Goal: Task Accomplishment & Management: Manage account settings

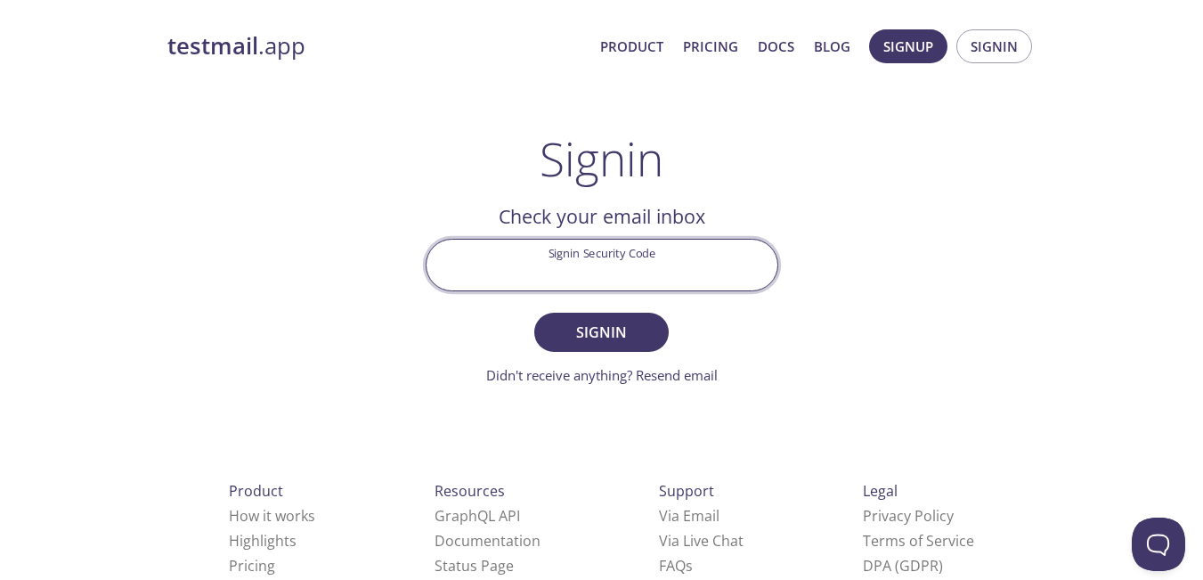
drag, startPoint x: 0, startPoint y: 0, endPoint x: 560, endPoint y: 265, distance: 619.8
click at [560, 265] on input "Signin Security Code" at bounding box center [602, 265] width 351 height 51
click at [621, 278] on input "Signin Security Code" at bounding box center [602, 265] width 351 height 51
paste input "842WF7V"
type input "842WF7V"
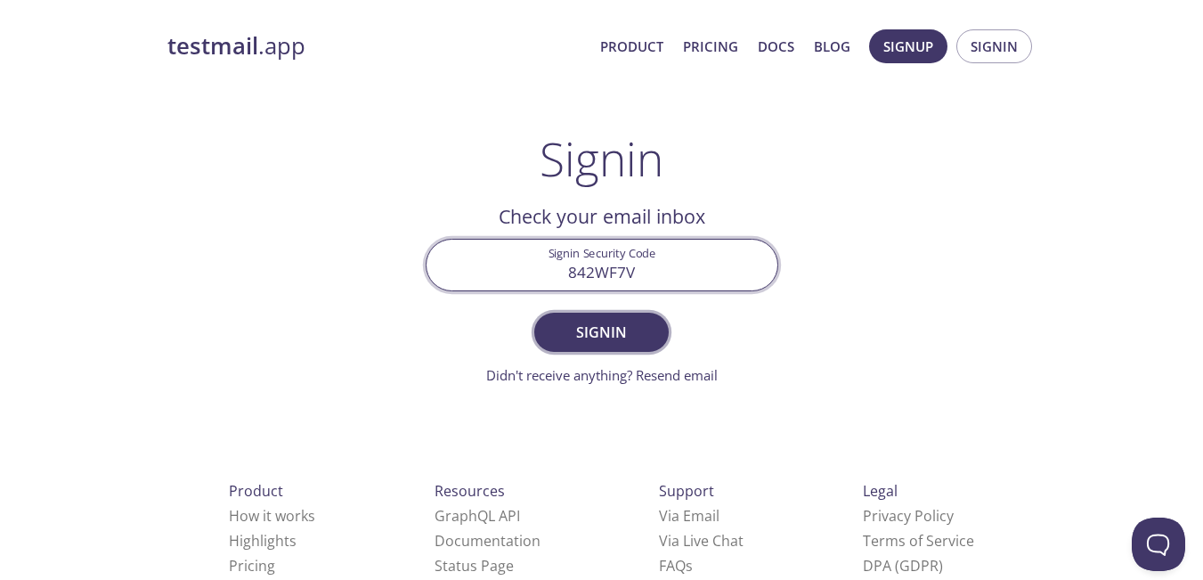
click at [625, 337] on span "Signin" at bounding box center [601, 332] width 94 height 25
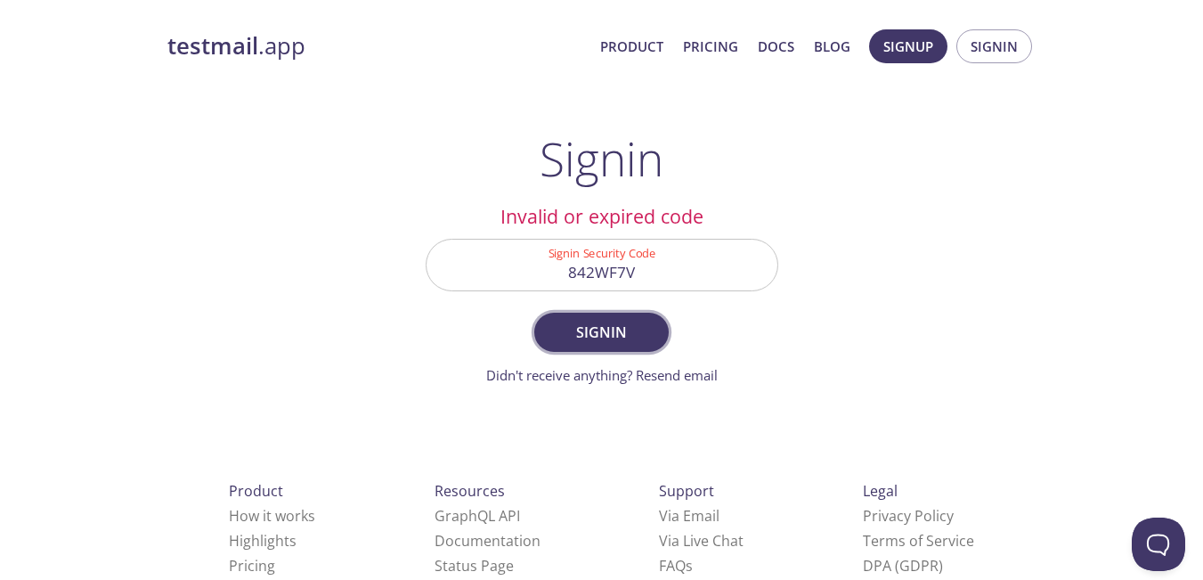
click at [645, 333] on span "Signin" at bounding box center [601, 332] width 94 height 25
click at [830, 219] on div "testmail .app Product Pricing Docs Blog Signup Signin Signin Welcome back Email…" at bounding box center [602, 389] width 912 height 743
click at [973, 49] on span "Signin" at bounding box center [994, 46] width 47 height 23
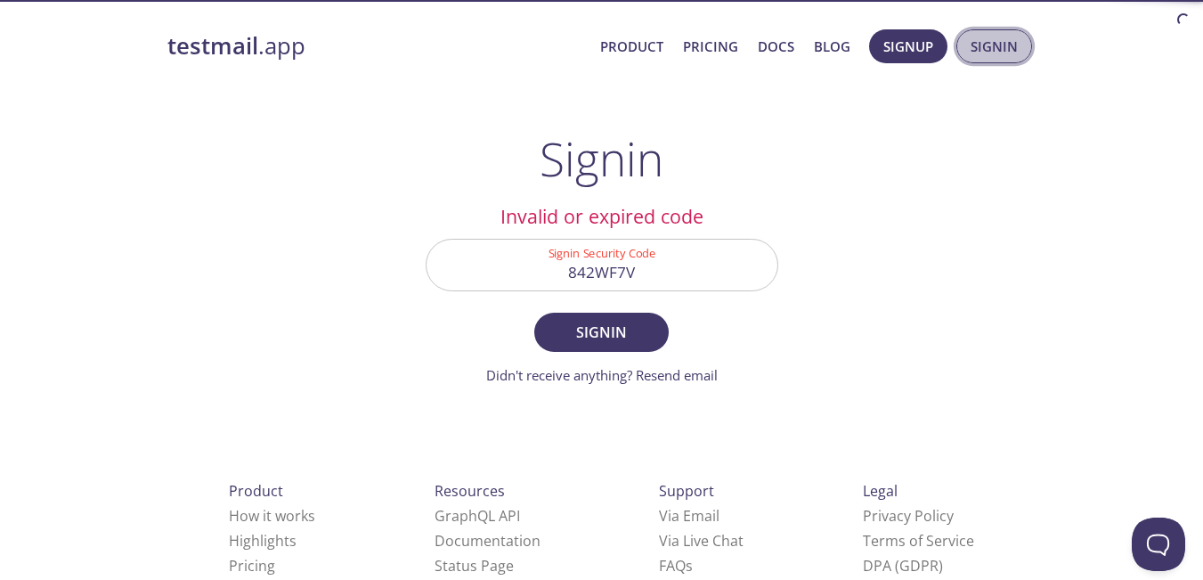
click at [973, 49] on span "Signin" at bounding box center [994, 46] width 47 height 23
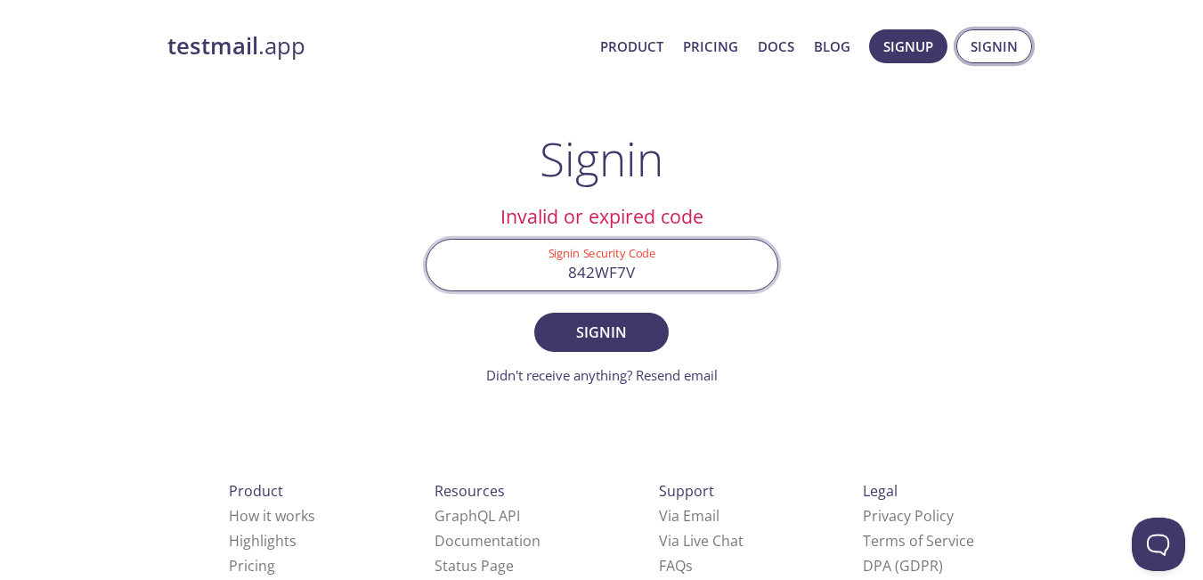
drag, startPoint x: 651, startPoint y: 270, endPoint x: 1011, endPoint y: 63, distance: 414.8
click at [557, 266] on input "842WF7V" at bounding box center [602, 265] width 351 height 51
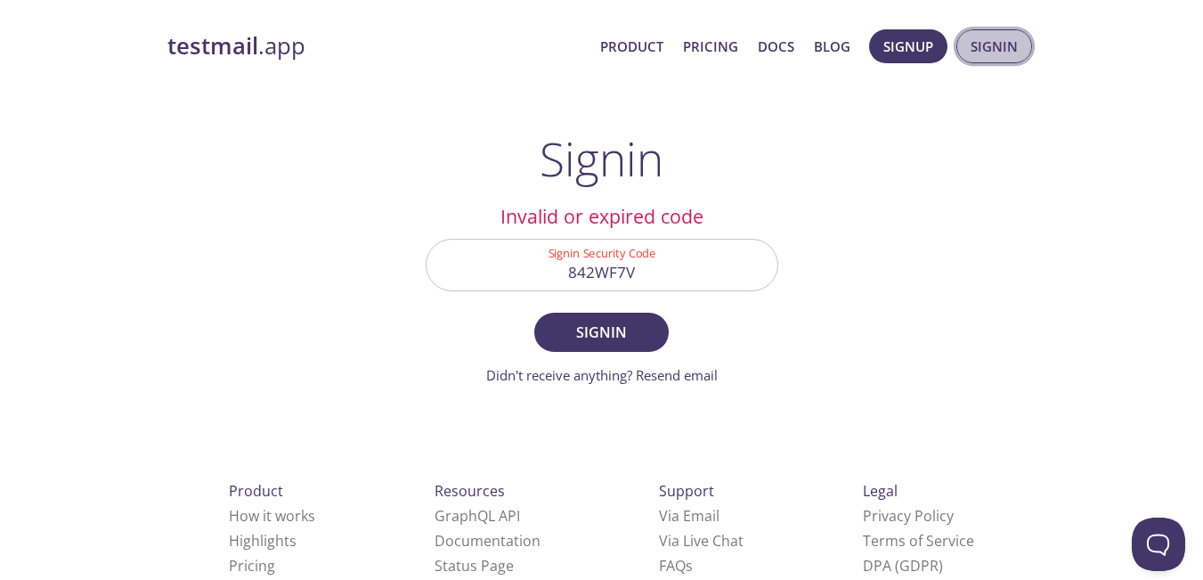
click at [1004, 53] on span "Signin" at bounding box center [994, 46] width 47 height 23
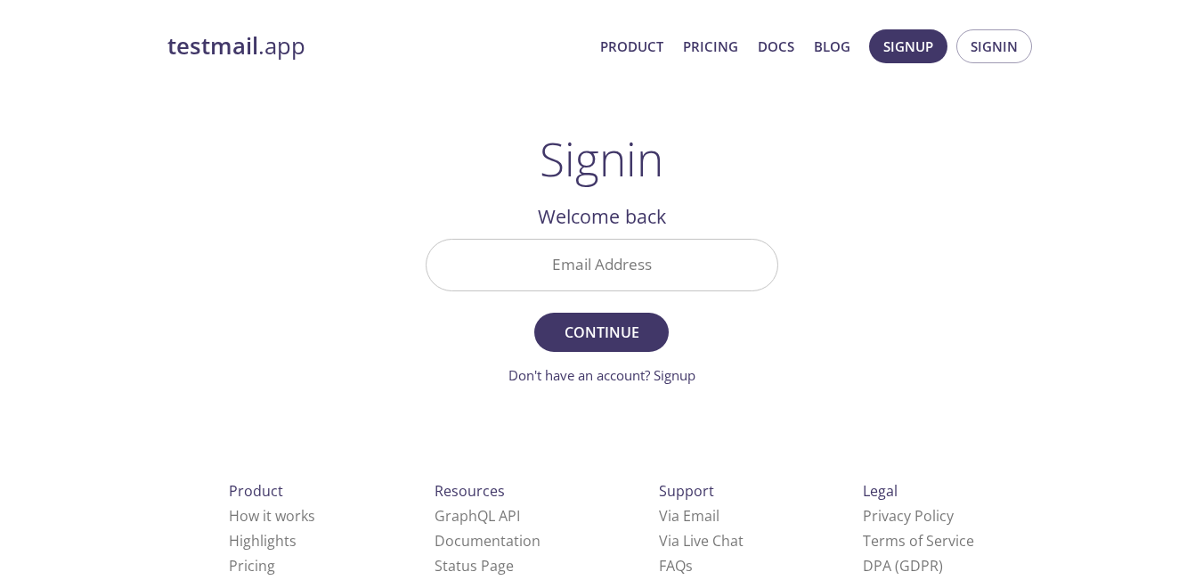
click at [584, 272] on input "Email Address" at bounding box center [602, 265] width 351 height 51
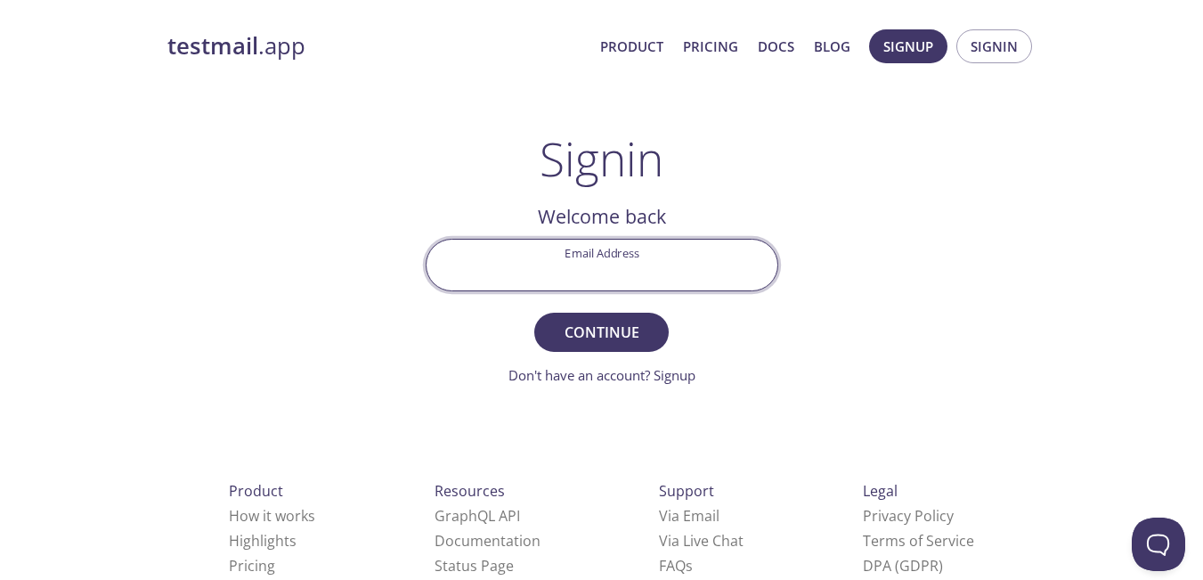
type input "[EMAIL_ADDRESS][DOMAIN_NAME]"
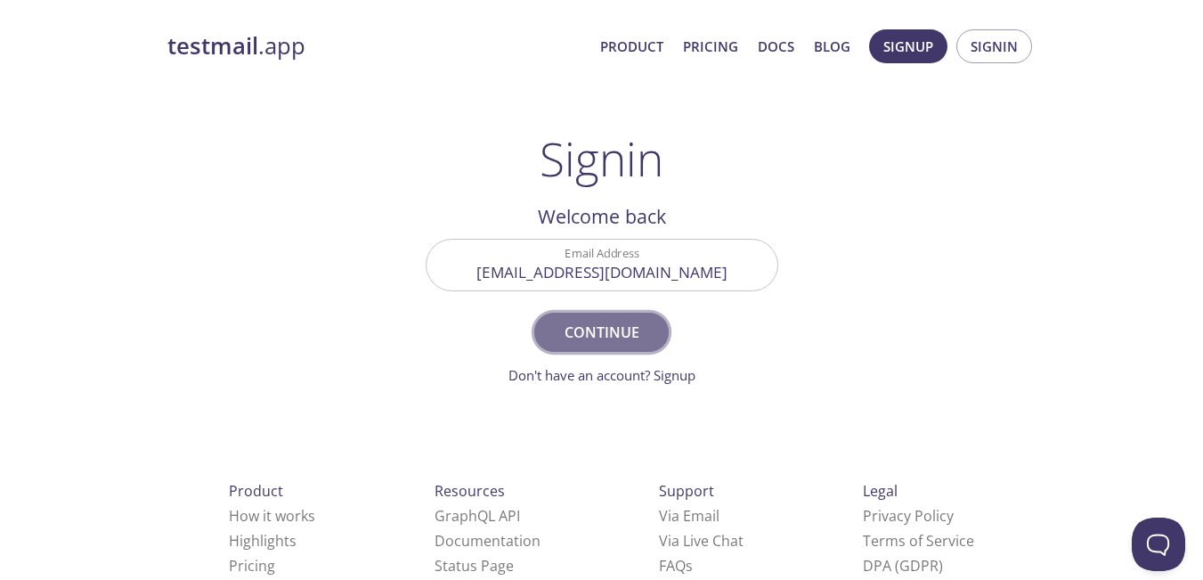
click at [592, 323] on span "Continue" at bounding box center [601, 332] width 94 height 25
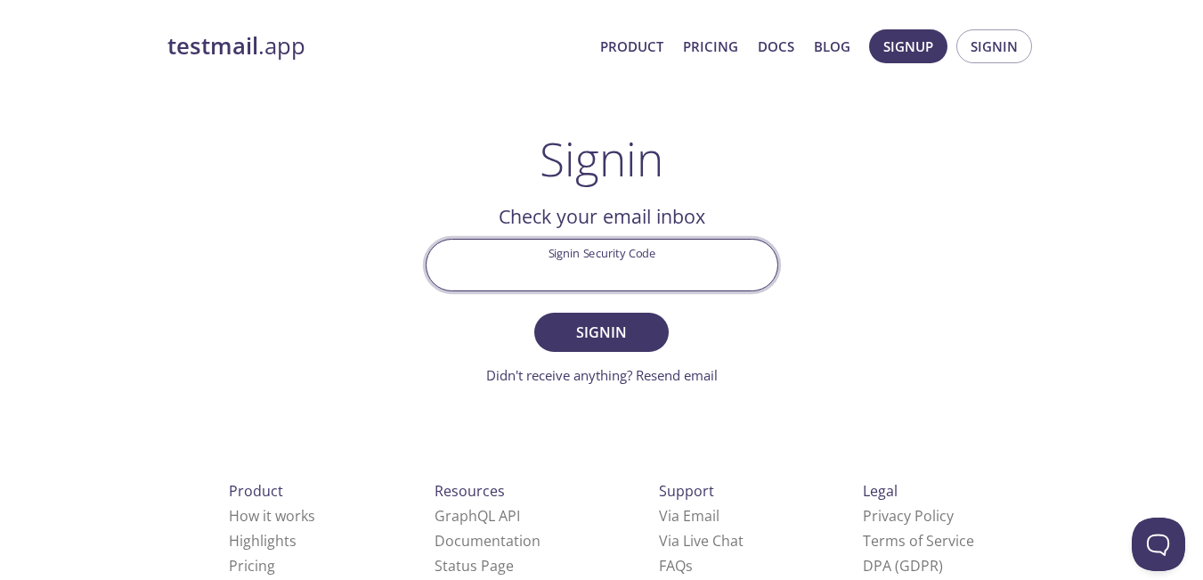
click at [696, 260] on input "Signin Security Code" at bounding box center [602, 265] width 351 height 51
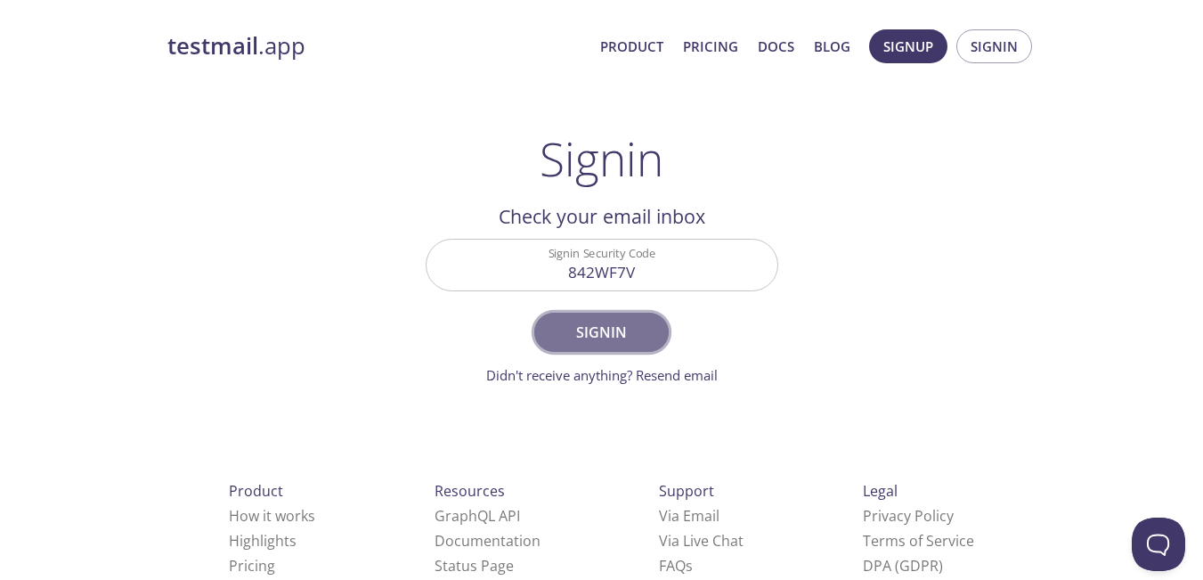
click at [593, 329] on span "Signin" at bounding box center [601, 332] width 94 height 25
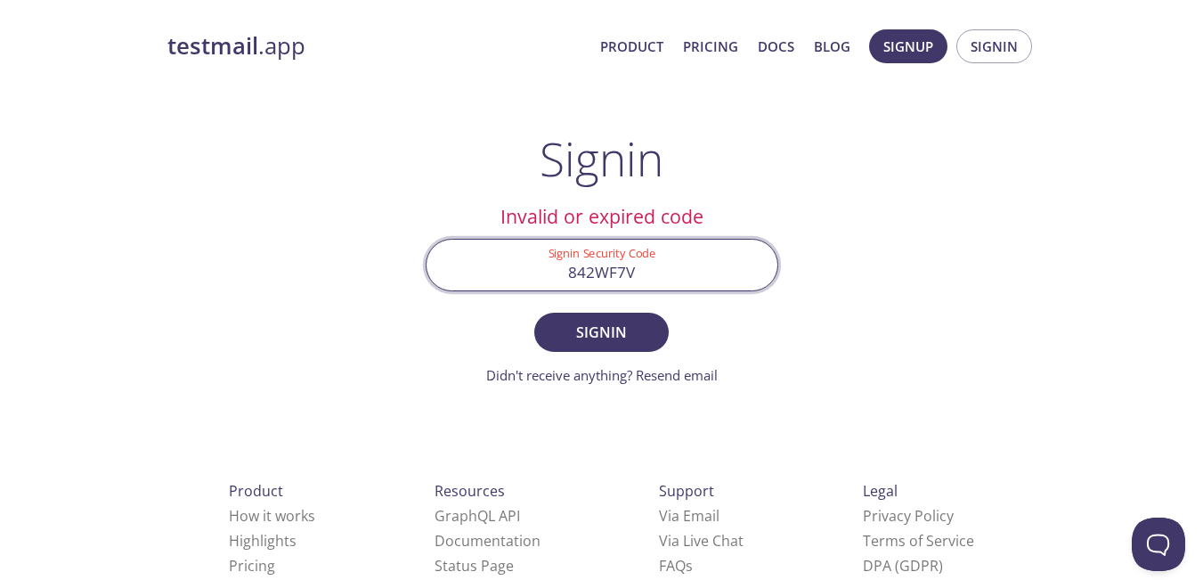
drag, startPoint x: 636, startPoint y: 269, endPoint x: 561, endPoint y: 268, distance: 74.8
click at [561, 268] on input "842WF7V" at bounding box center [602, 265] width 351 height 51
paste input "ZSCFET6"
type input "ZSCFET6"
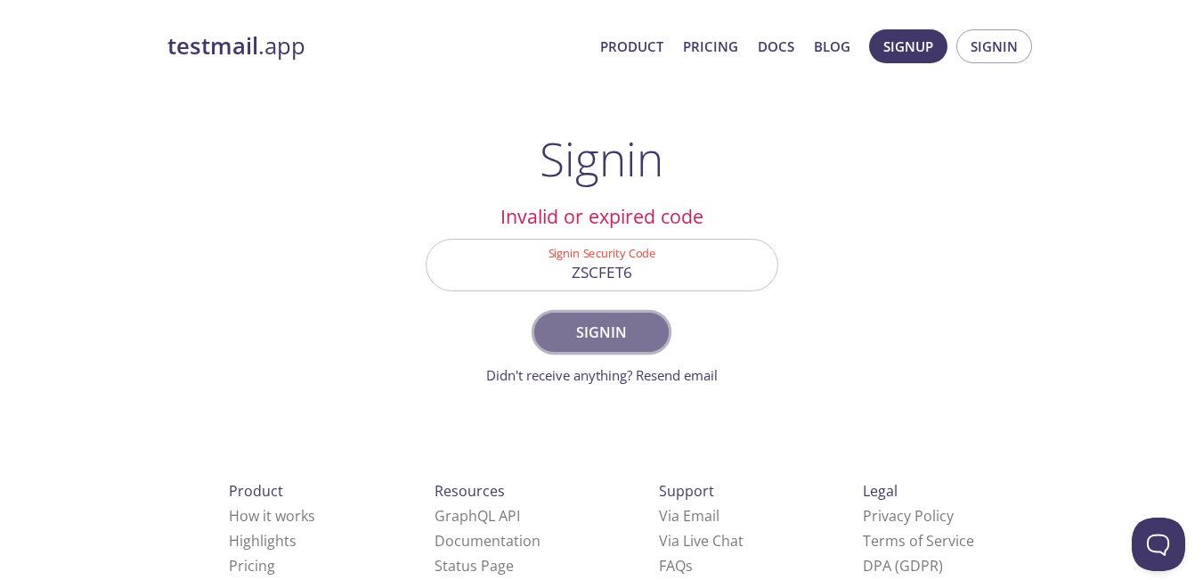
click at [629, 346] on button "Signin" at bounding box center [601, 332] width 134 height 39
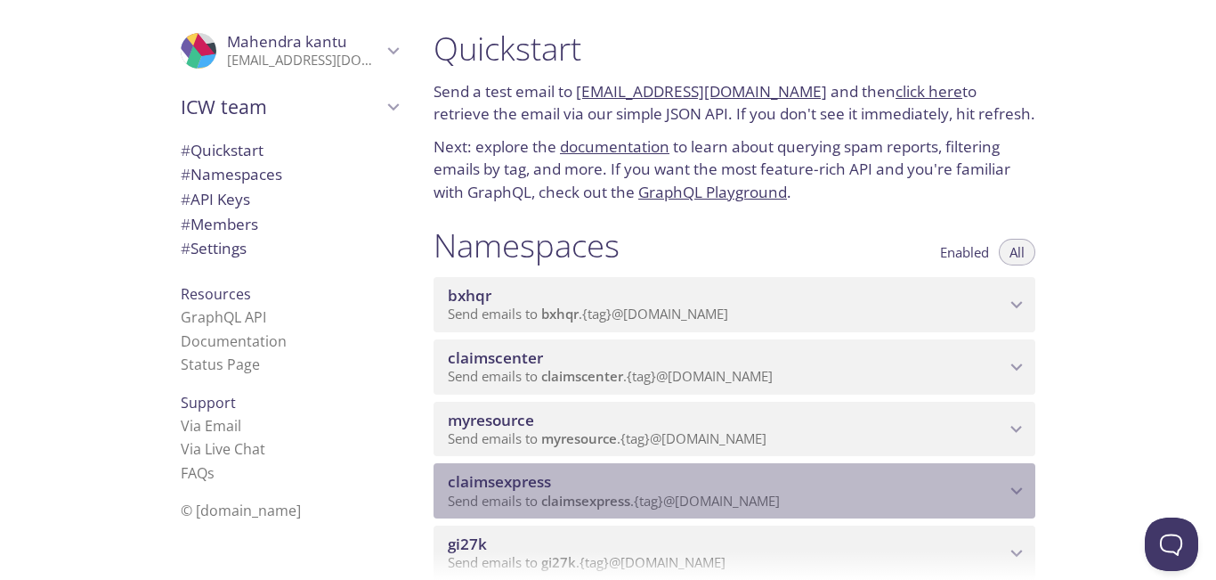
click at [1010, 494] on icon "claimsexpress namespace" at bounding box center [1016, 490] width 23 height 23
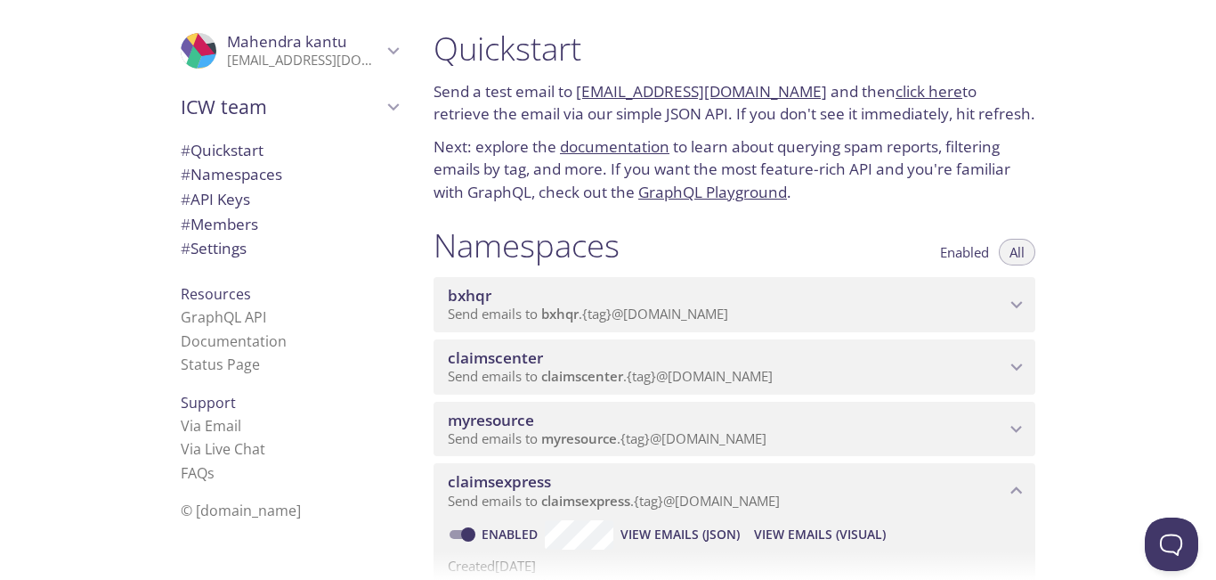
click at [1011, 440] on icon "myresource namespace" at bounding box center [1016, 429] width 23 height 23
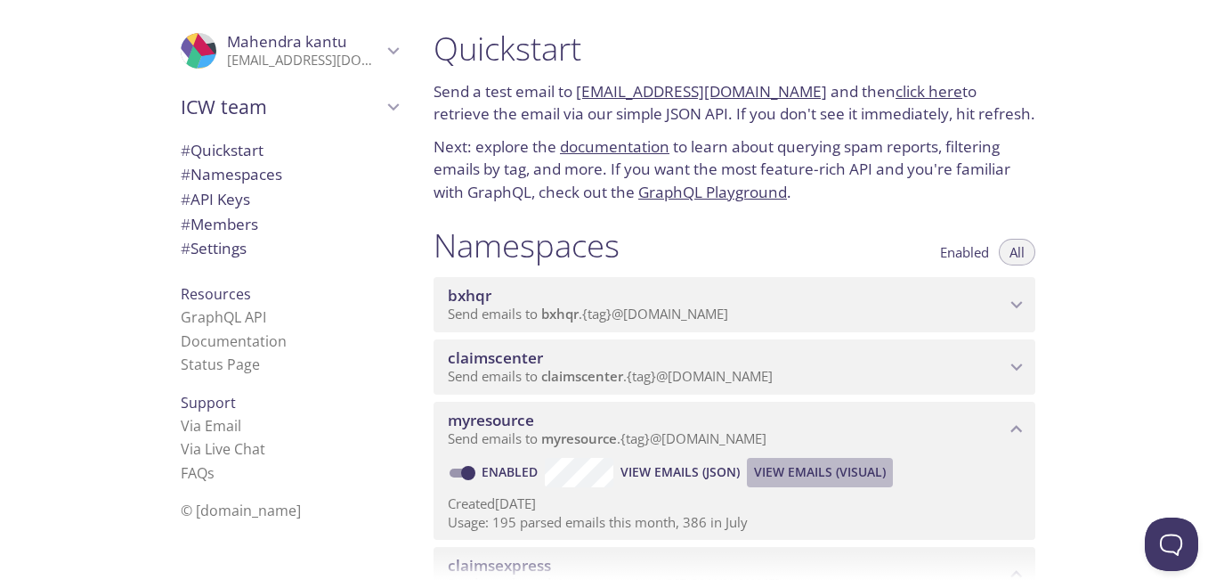
click at [784, 472] on span "View Emails (Visual)" at bounding box center [820, 471] width 132 height 21
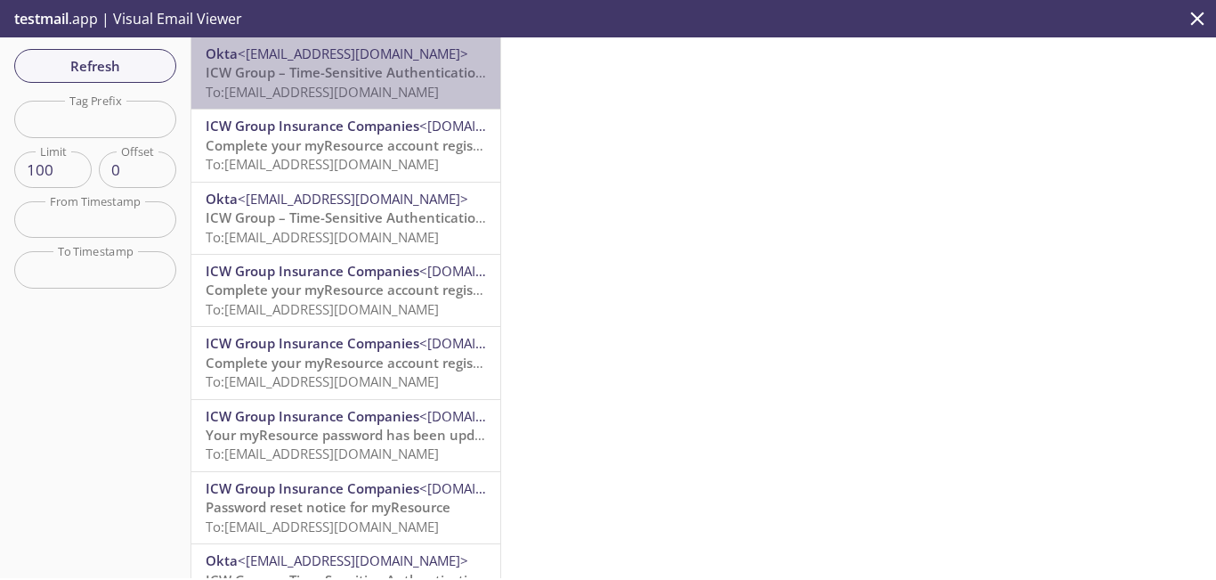
click at [352, 83] on span "To: myresource.paradise21@inbox.testmail.app" at bounding box center [322, 92] width 233 height 18
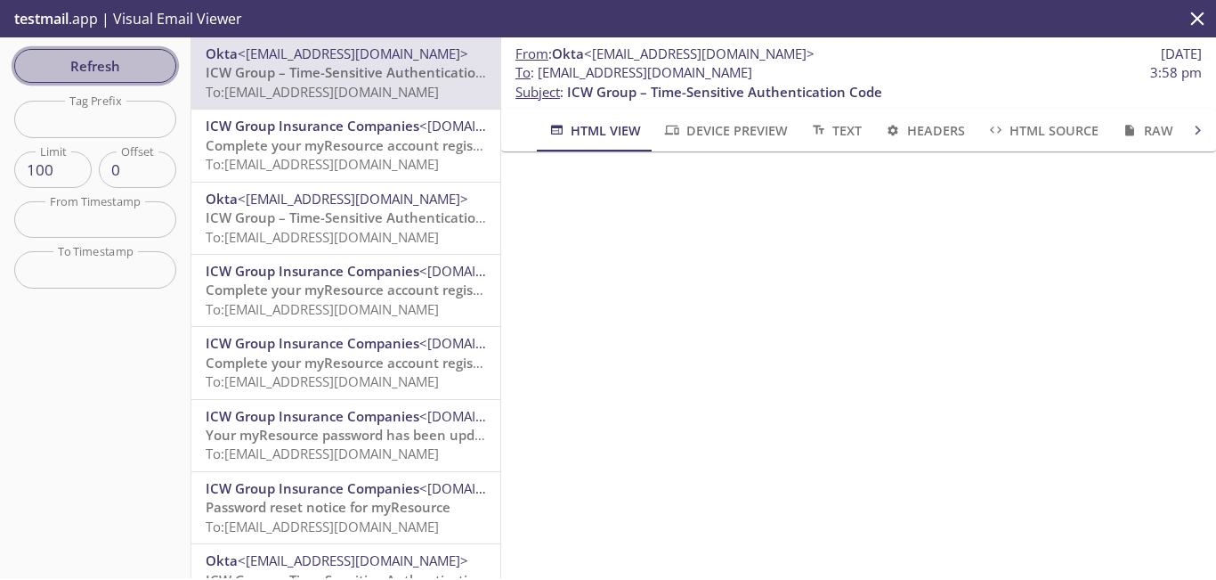
click at [102, 71] on span "Refresh" at bounding box center [95, 65] width 134 height 23
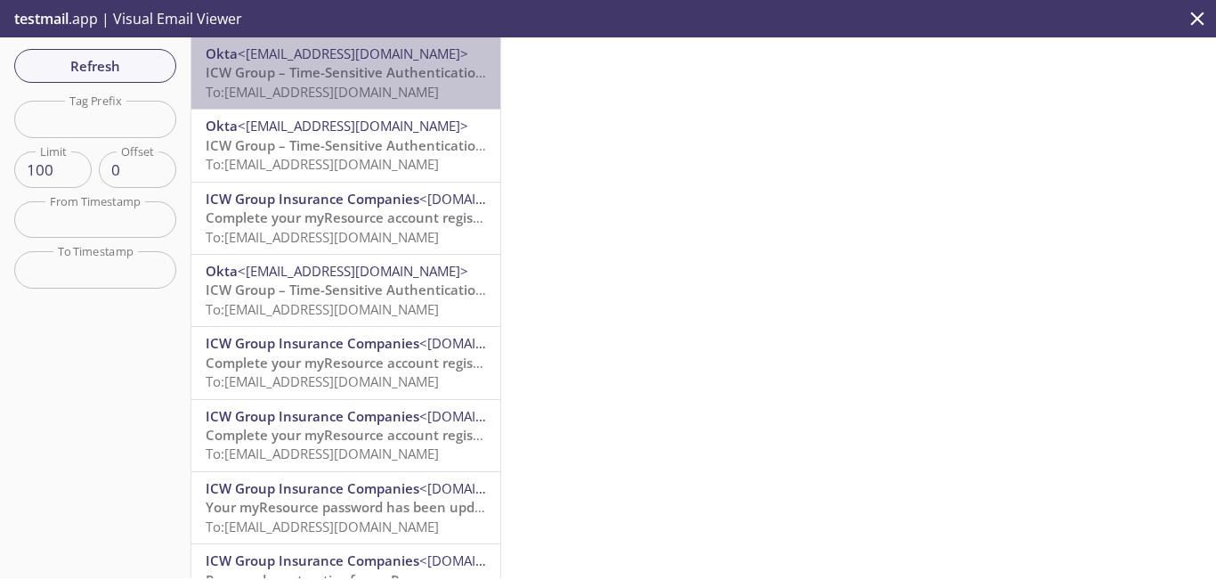
click at [379, 85] on span "To: myresource.paradise21@inbox.testmail.app" at bounding box center [322, 92] width 233 height 18
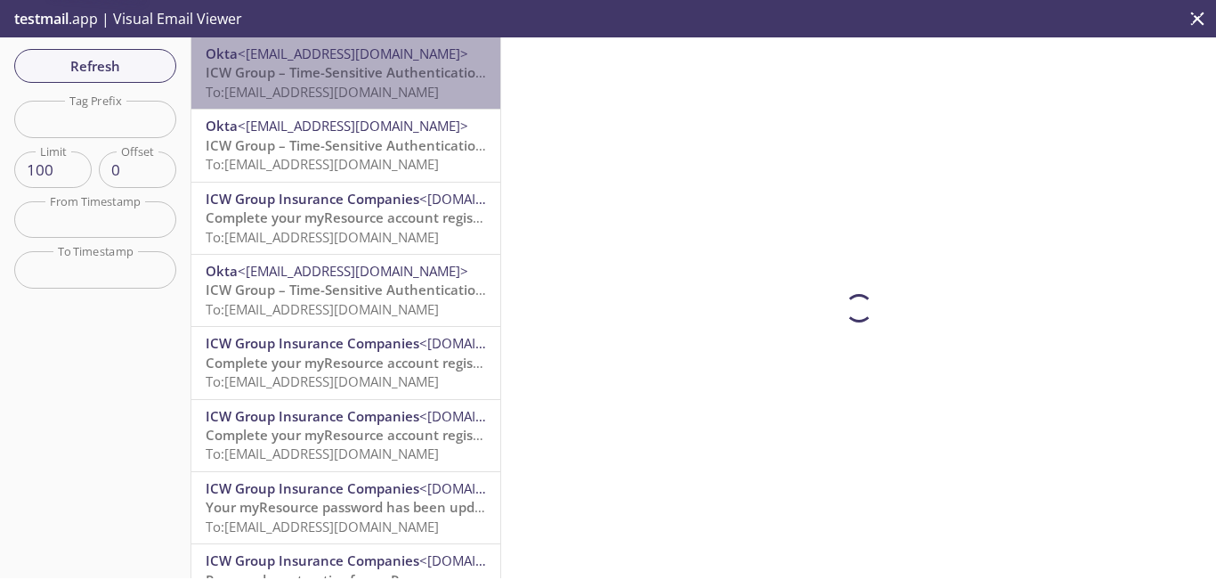
click at [379, 85] on span "To: myresource.paradise21@inbox.testmail.app" at bounding box center [322, 92] width 233 height 18
